Goal: Navigation & Orientation: Find specific page/section

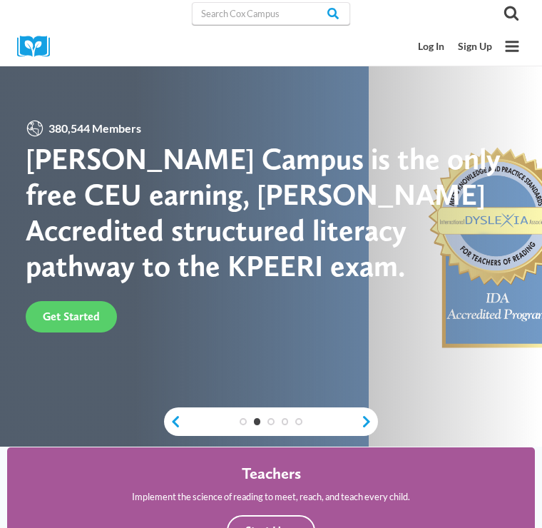
click at [427, 51] on link "Log In" at bounding box center [431, 46] width 40 height 25
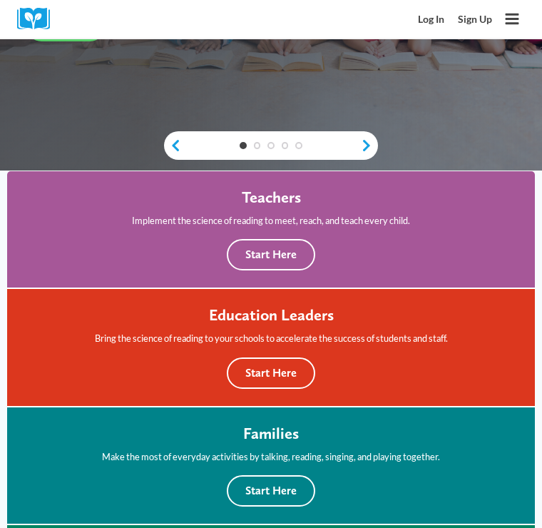
scroll to position [260, 0]
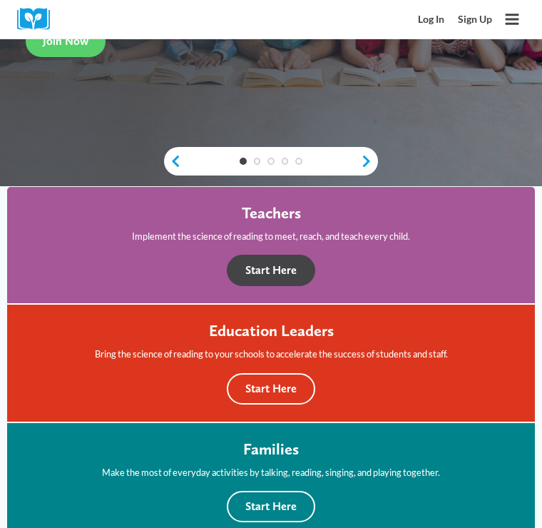
click at [270, 275] on button "Start Here" at bounding box center [271, 270] width 88 height 31
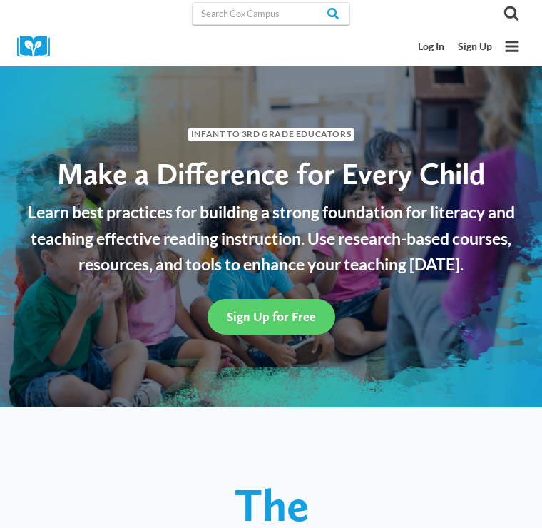
click at [429, 48] on link "Log In" at bounding box center [431, 46] width 40 height 25
